Goal: Task Accomplishment & Management: Manage account settings

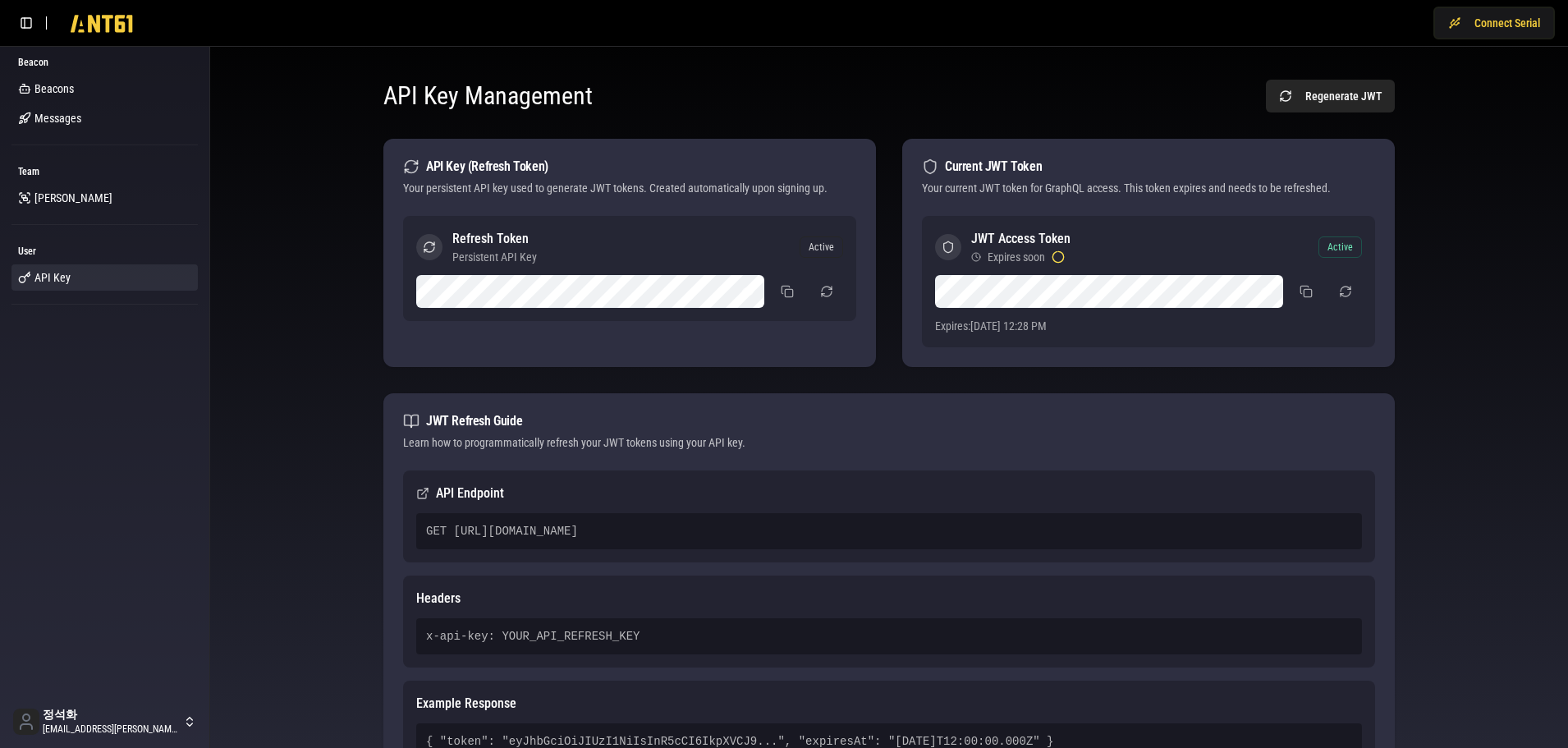
drag, startPoint x: 966, startPoint y: 527, endPoint x: 454, endPoint y: 516, distance: 512.1
click at [454, 516] on div "GET [URL][DOMAIN_NAME]" at bounding box center [888, 531] width 945 height 36
copy div "[URL][DOMAIN_NAME]"
click at [280, 275] on div "API Key Management Regenerate JWT API Key (Refresh Token) Your persistent API k…" at bounding box center [888, 449] width 1331 height 778
click at [1462, 339] on div "API Key Management Regenerate JWT API Key (Refresh Token) Your persistent API k…" at bounding box center [888, 449] width 1331 height 778
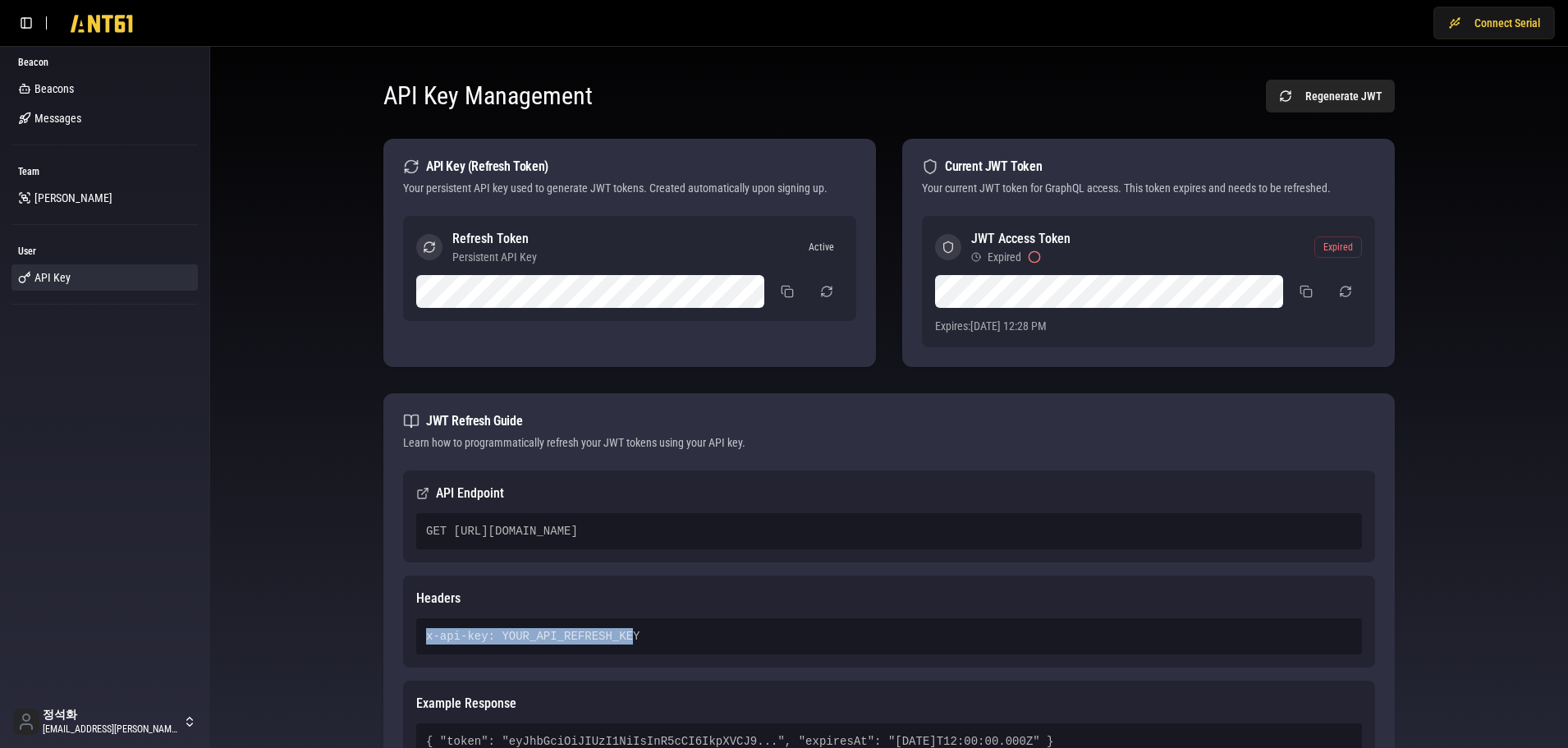
drag, startPoint x: 427, startPoint y: 636, endPoint x: 618, endPoint y: 635, distance: 191.0
click at [618, 635] on div "x-api-key: YOUR_API_REFRESH_KEY" at bounding box center [888, 636] width 945 height 36
copy div "x-api-key: YOUR_API_REFRESH_KEY"
click at [790, 290] on button at bounding box center [787, 291] width 33 height 29
click at [251, 314] on div "API Key Management Regenerate JWT API Key (Refresh Token) Your persistent API k…" at bounding box center [888, 449] width 1331 height 778
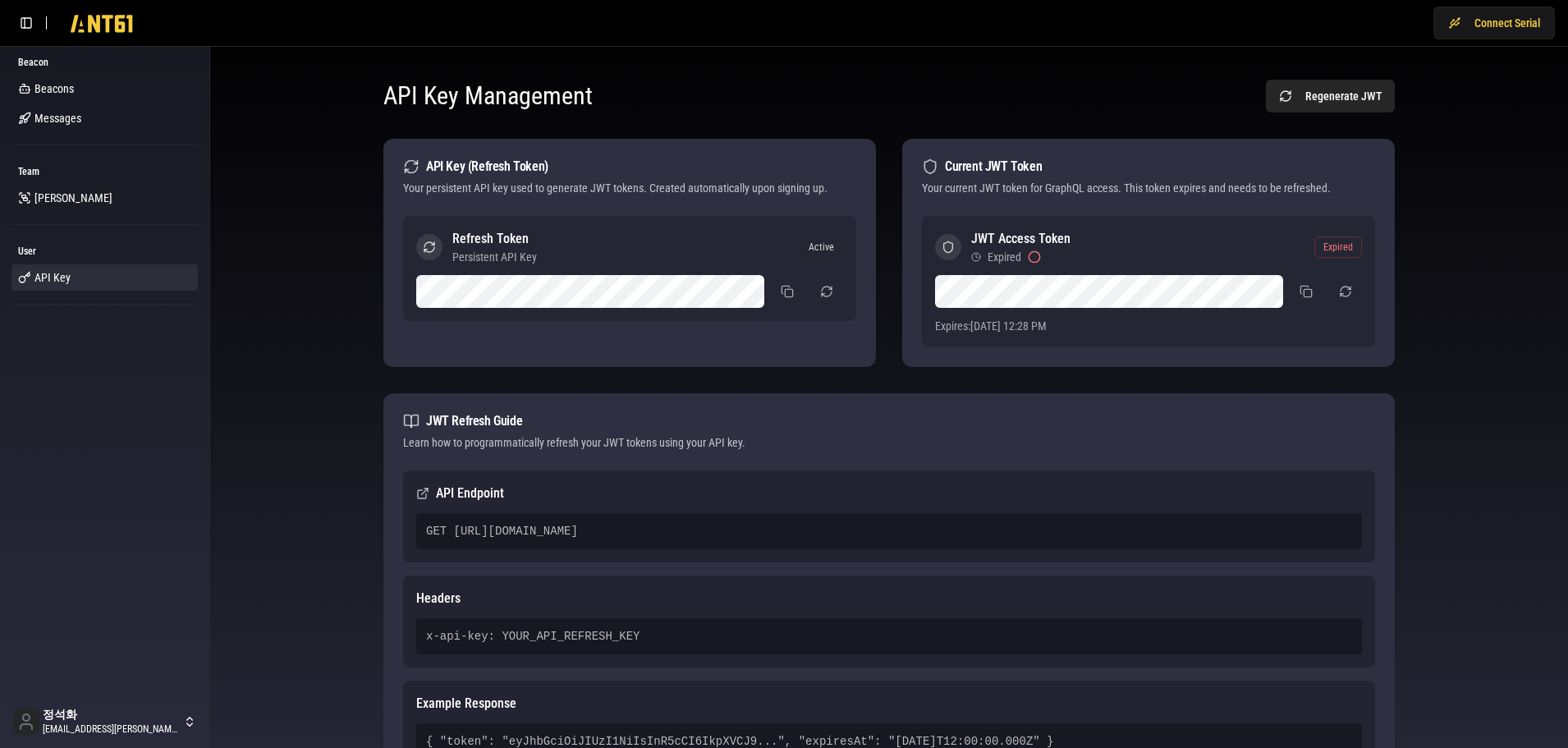
click at [279, 351] on div "API Key Management Regenerate JWT API Key (Refresh Token) Your persistent API k…" at bounding box center [888, 449] width 1331 height 778
click at [1397, 391] on div "API Key Management Regenerate JWT API Key (Refresh Token) Your persistent API k…" at bounding box center [889, 449] width 1051 height 778
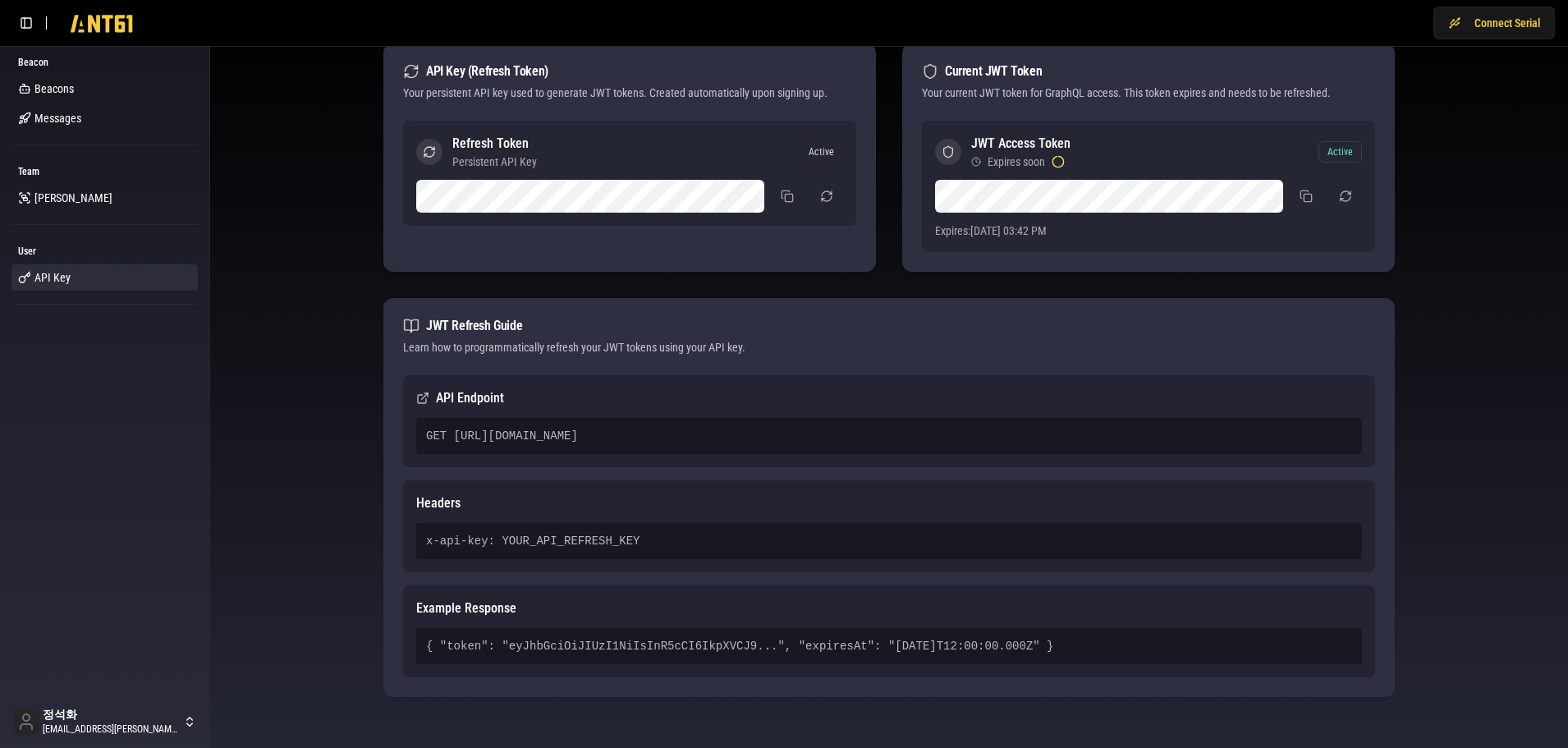
scroll to position [103, 0]
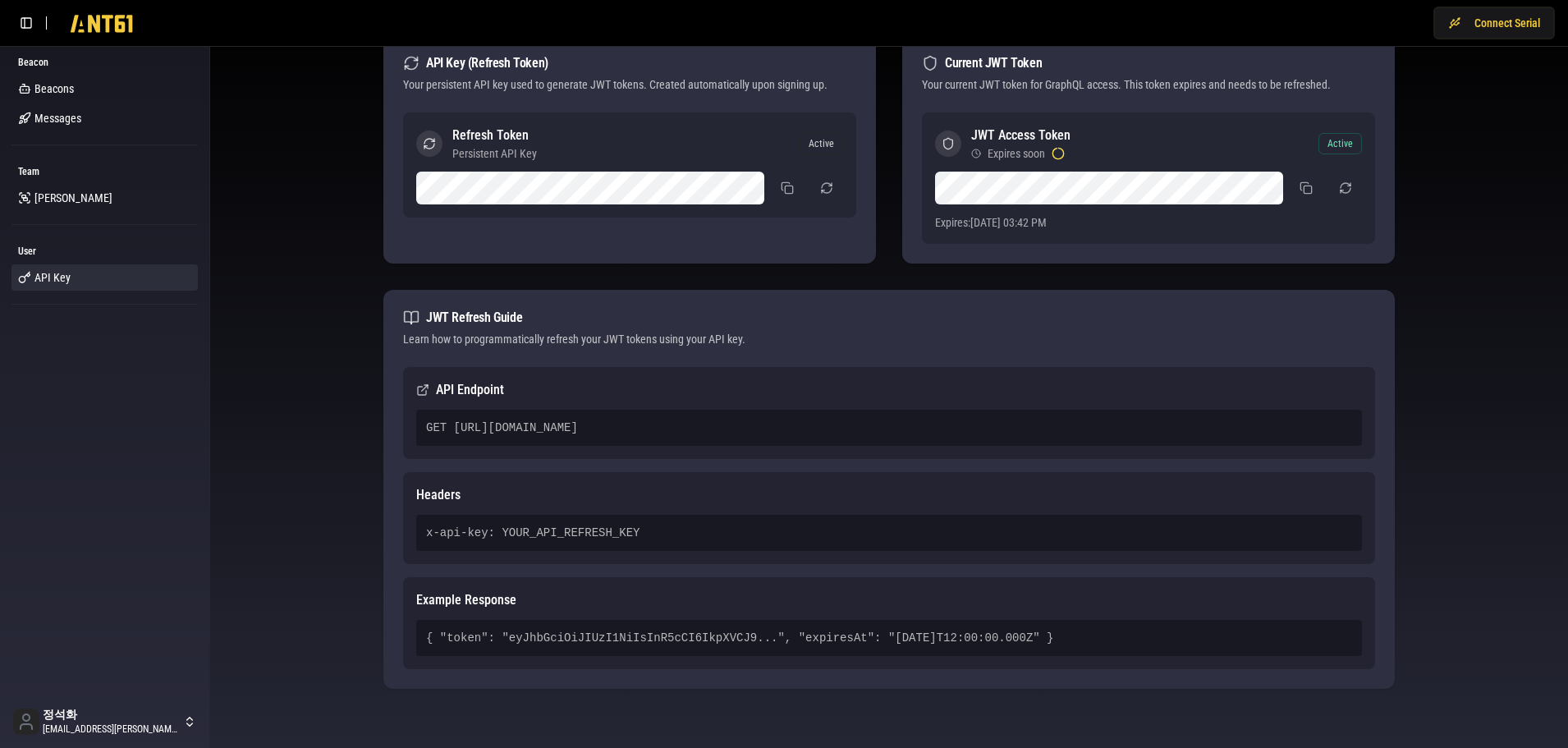
click at [1455, 372] on div "API Key Management Regenerate JWT API Key (Refresh Token) Your persistent API k…" at bounding box center [888, 345] width 1331 height 778
click at [289, 268] on div "API Key Management Regenerate JWT API Key (Refresh Token) Your persistent API k…" at bounding box center [888, 345] width 1331 height 778
click at [317, 436] on div "API Key Management Regenerate JWT API Key (Refresh Token) Your persistent API k…" at bounding box center [888, 345] width 1331 height 778
